Goal: Navigation & Orientation: Find specific page/section

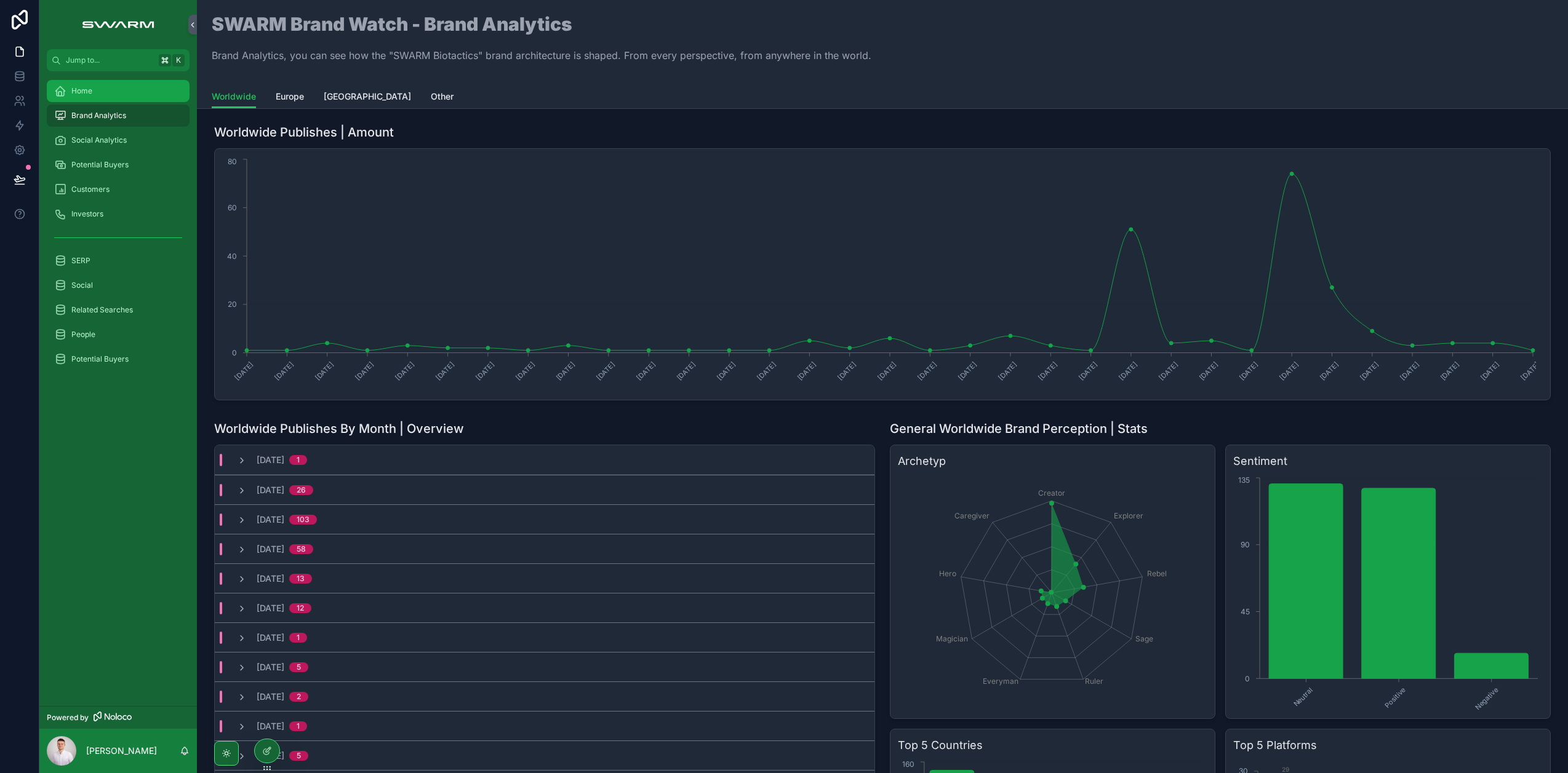
click at [136, 88] on div "Home" at bounding box center [118, 91] width 128 height 20
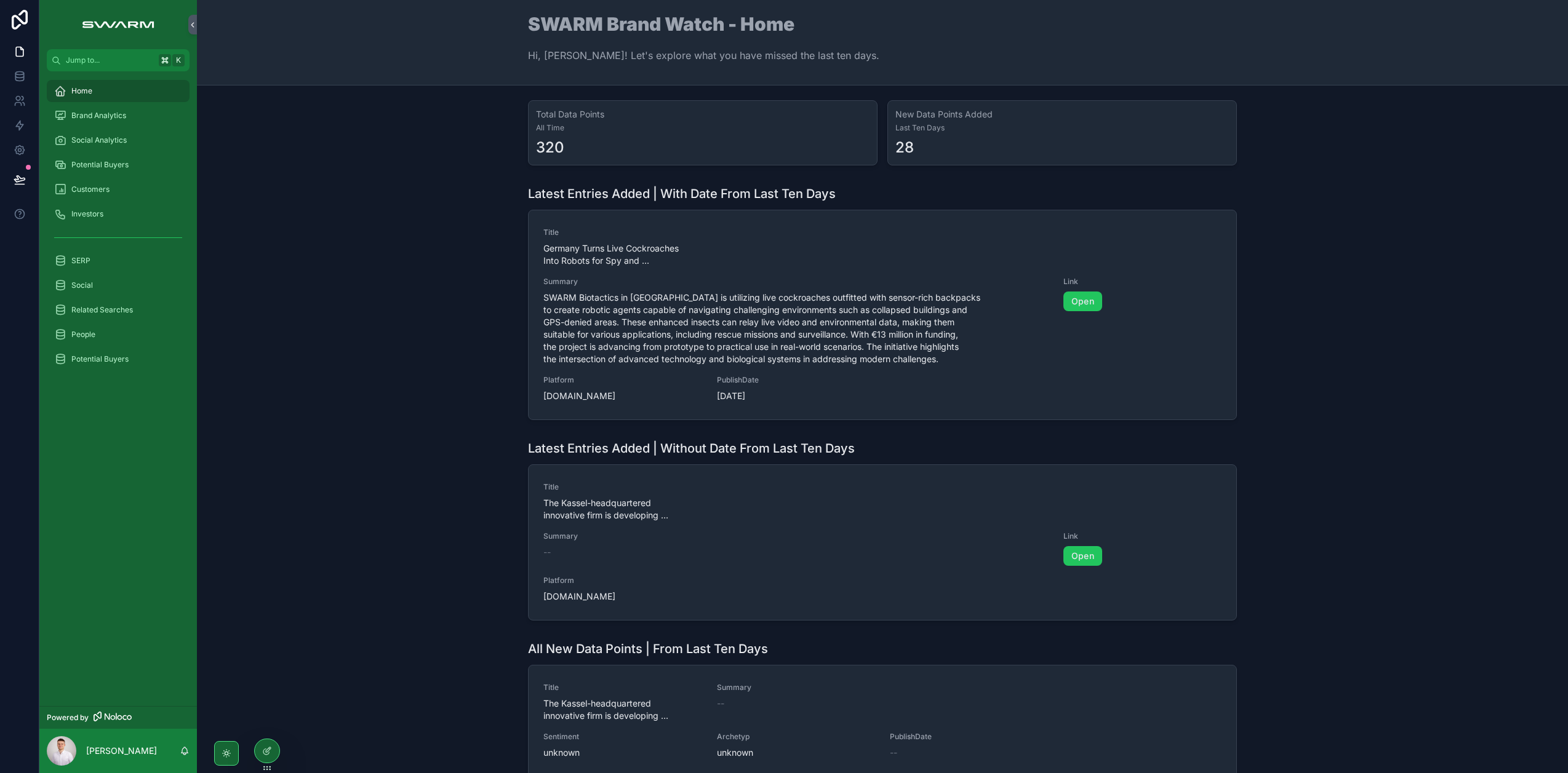
click at [148, 82] on div "Home" at bounding box center [118, 91] width 128 height 20
